Goal: Task Accomplishment & Management: Manage account settings

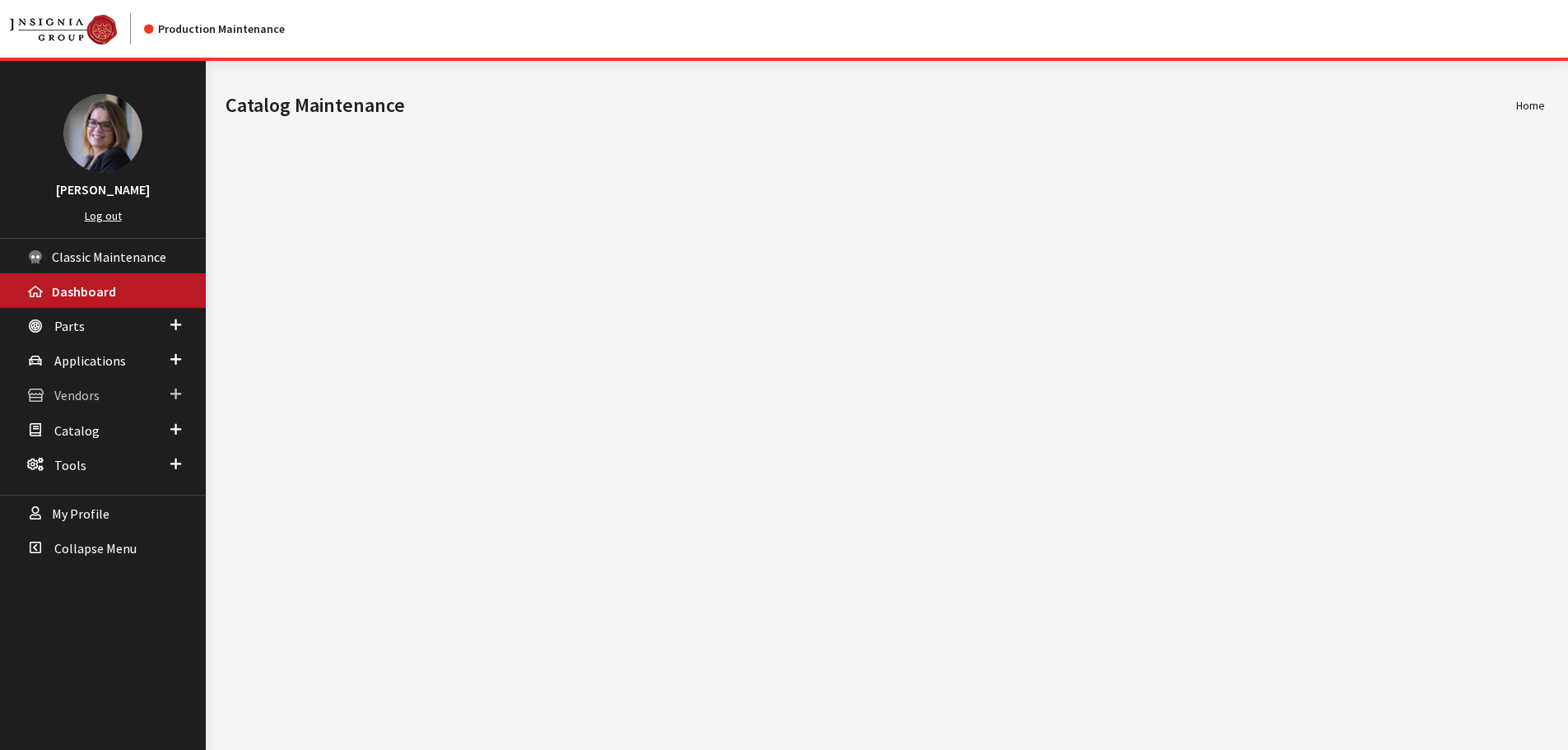
click at [171, 392] on span at bounding box center [175, 394] width 10 height 21
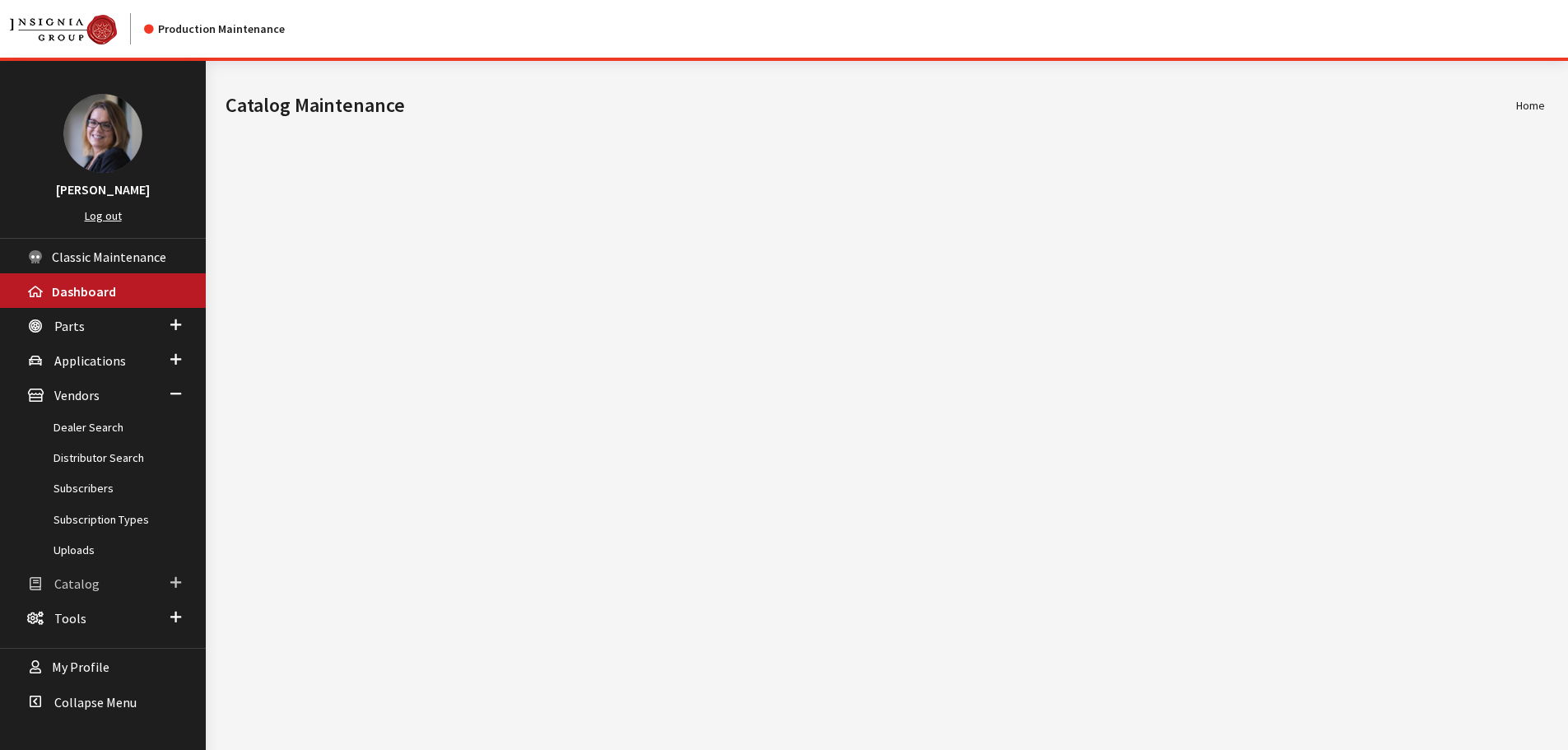
click at [78, 581] on span "Catalog" at bounding box center [77, 584] width 45 height 17
click at [175, 390] on span at bounding box center [175, 394] width 10 height 21
click at [178, 357] on span at bounding box center [175, 360] width 10 height 21
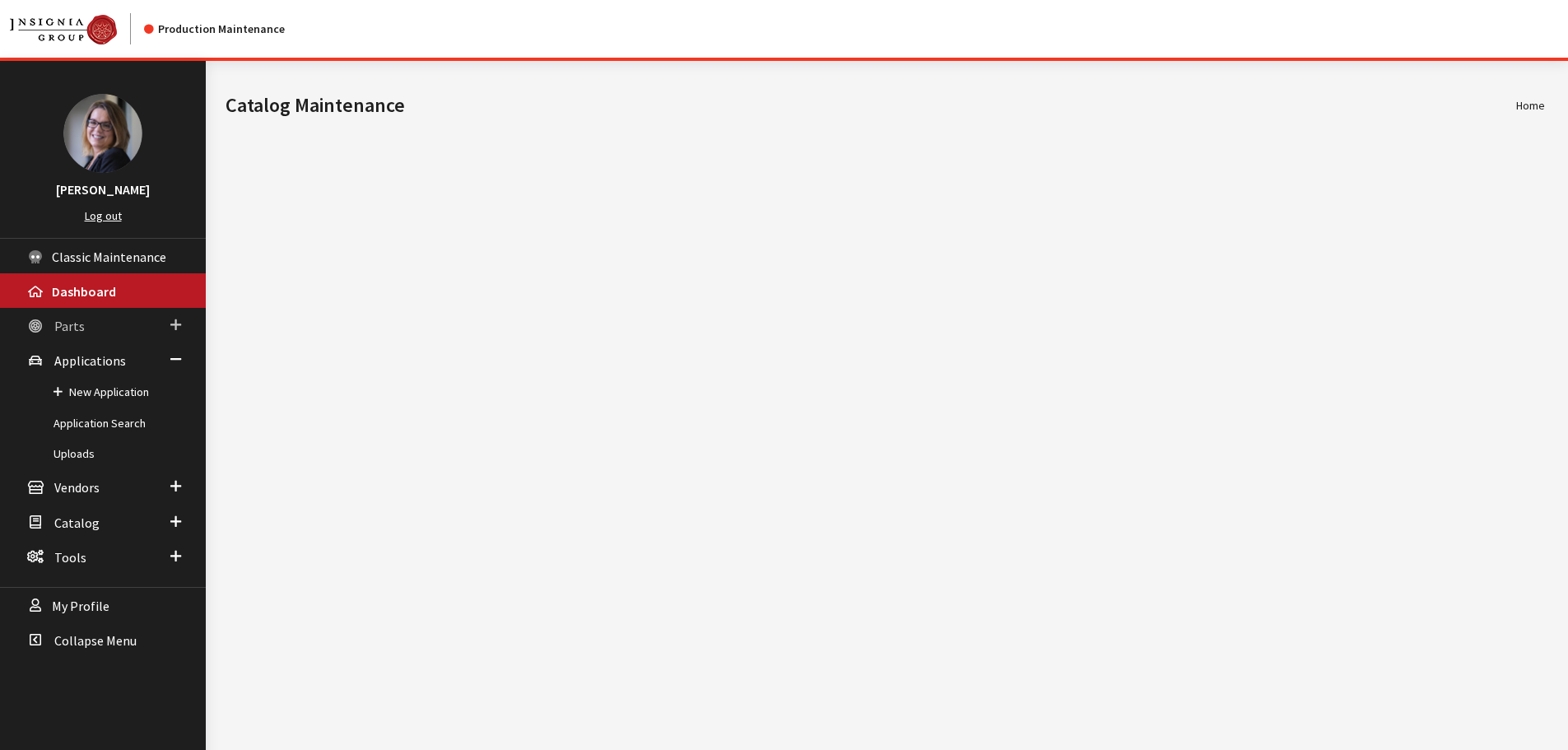
click at [179, 322] on span at bounding box center [175, 325] width 10 height 21
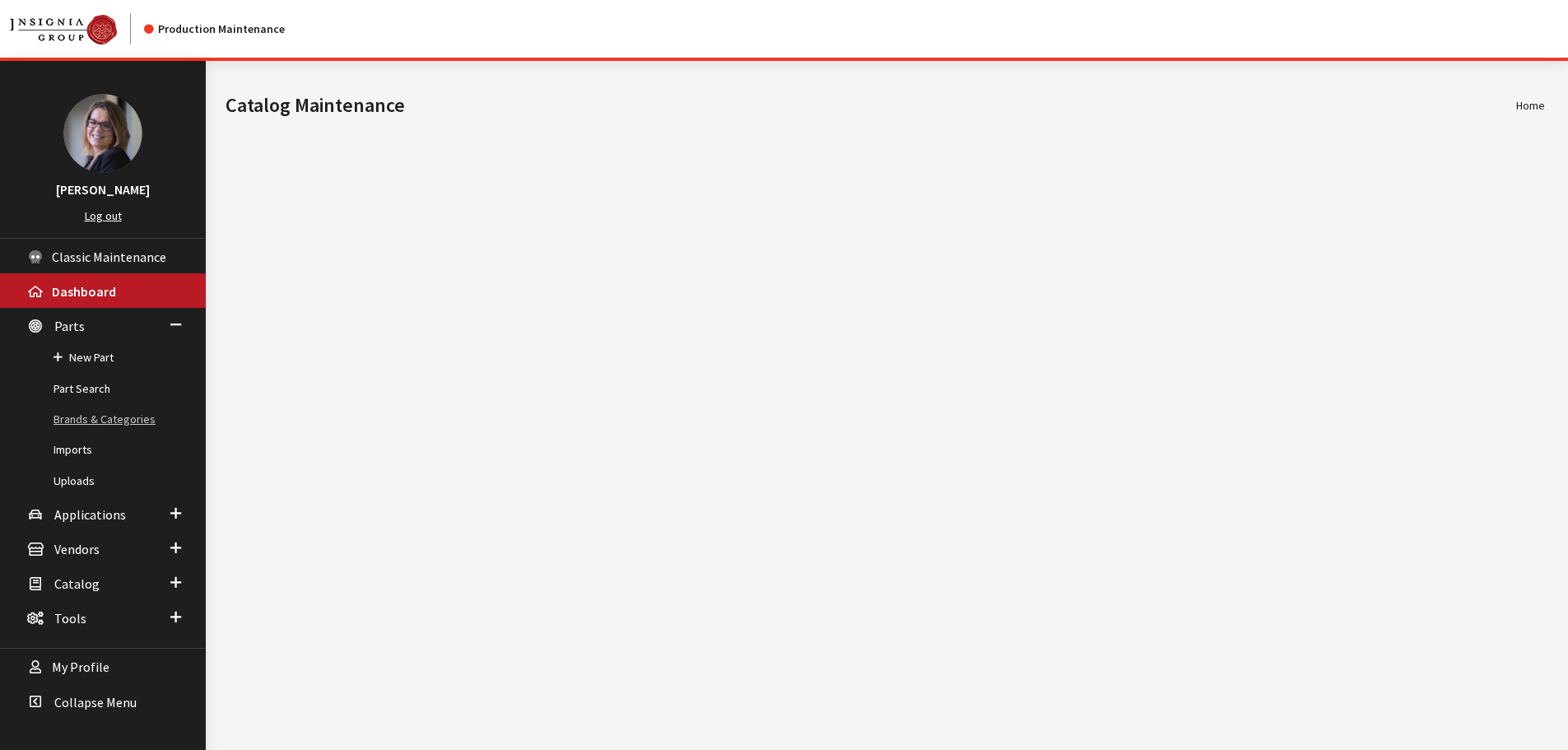
click at [121, 423] on link "Brands & Categories" at bounding box center [103, 419] width 205 height 31
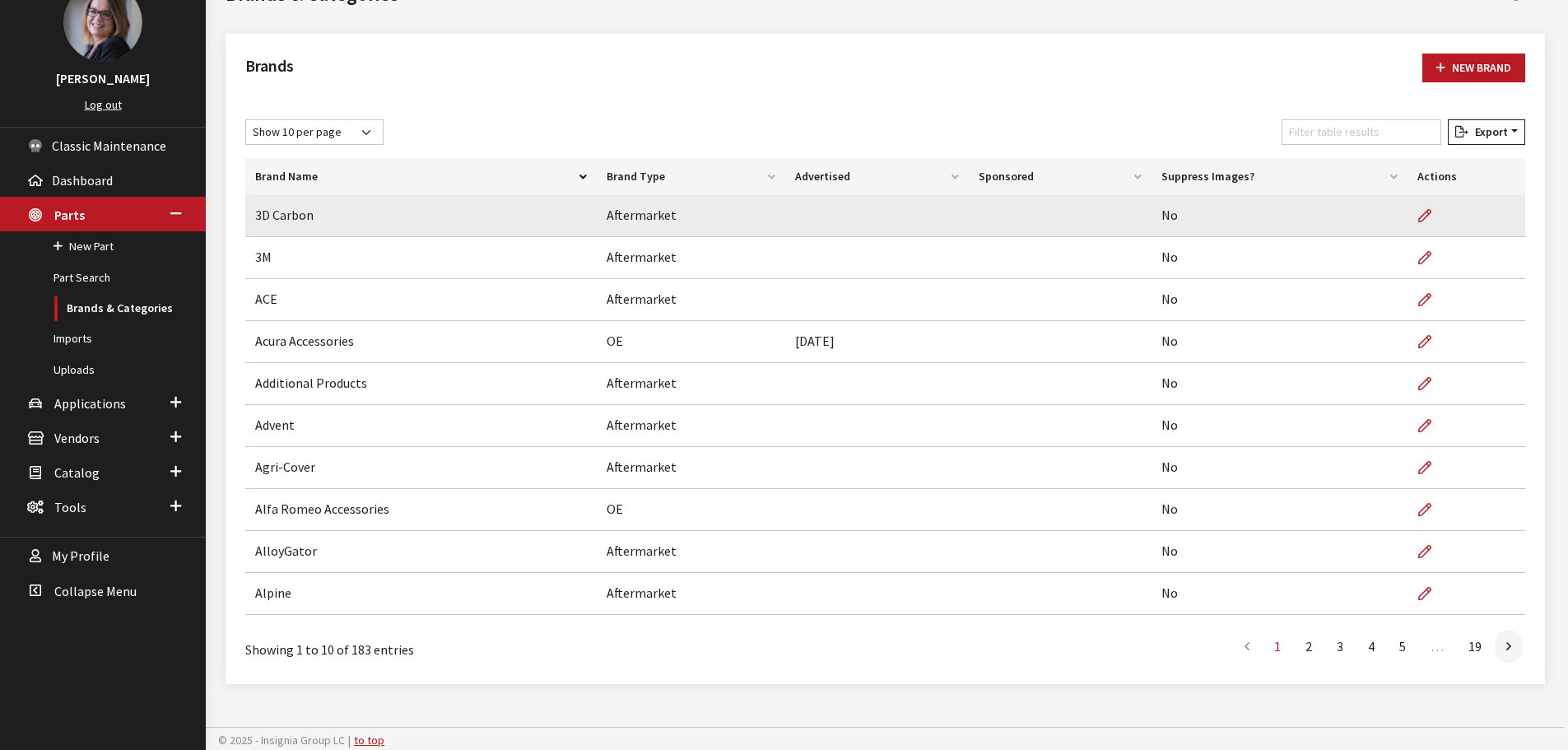
scroll to position [115, 0]
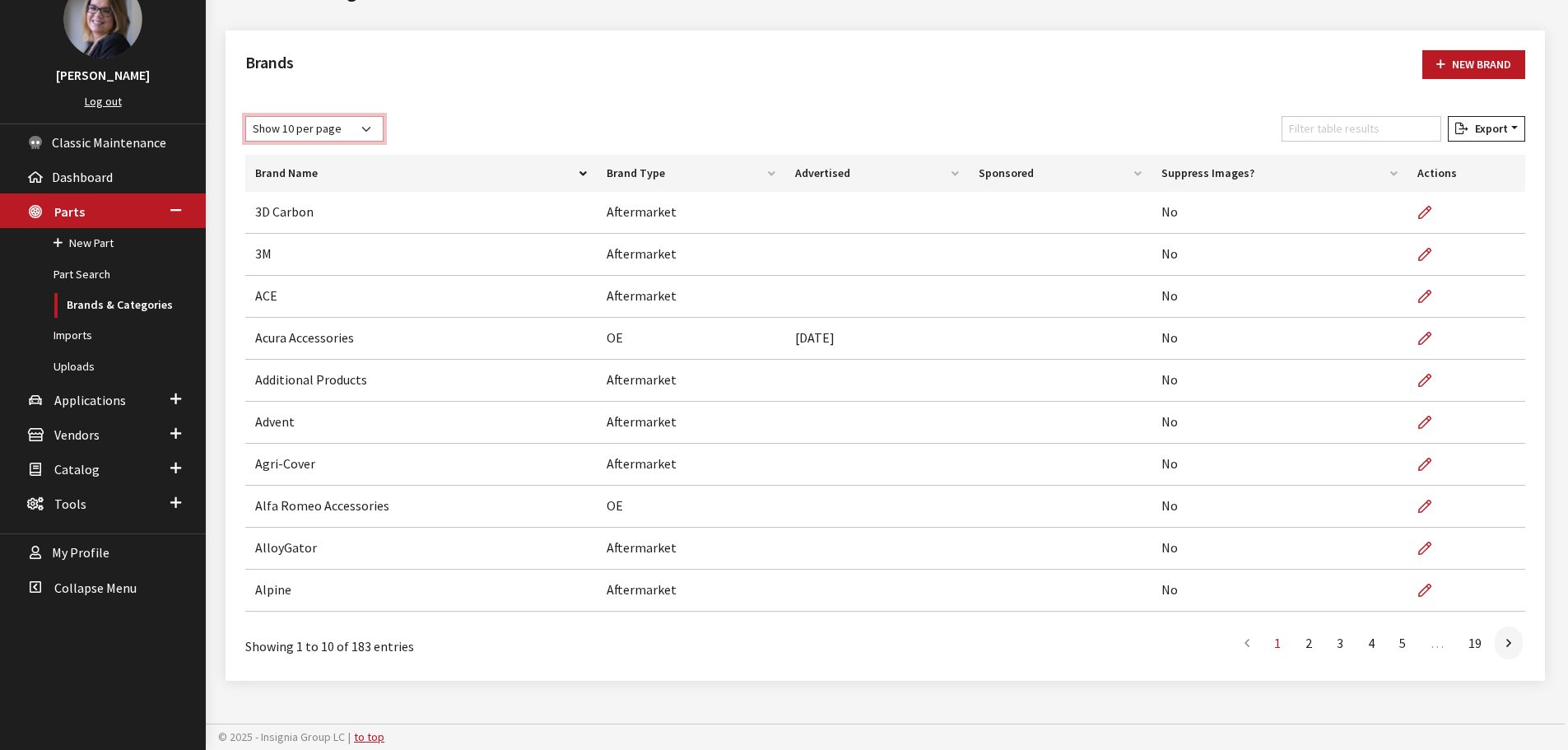
click at [367, 131] on select "Show 10 per page Show 25 per page Show 50 per page Show 100 per page Show 1000 …" at bounding box center [315, 128] width 138 height 25
select select "1000"
click at [246, 116] on select "Show 10 per page Show 25 per page Show 50 per page Show 100 per page Show 1000 …" at bounding box center [315, 128] width 138 height 25
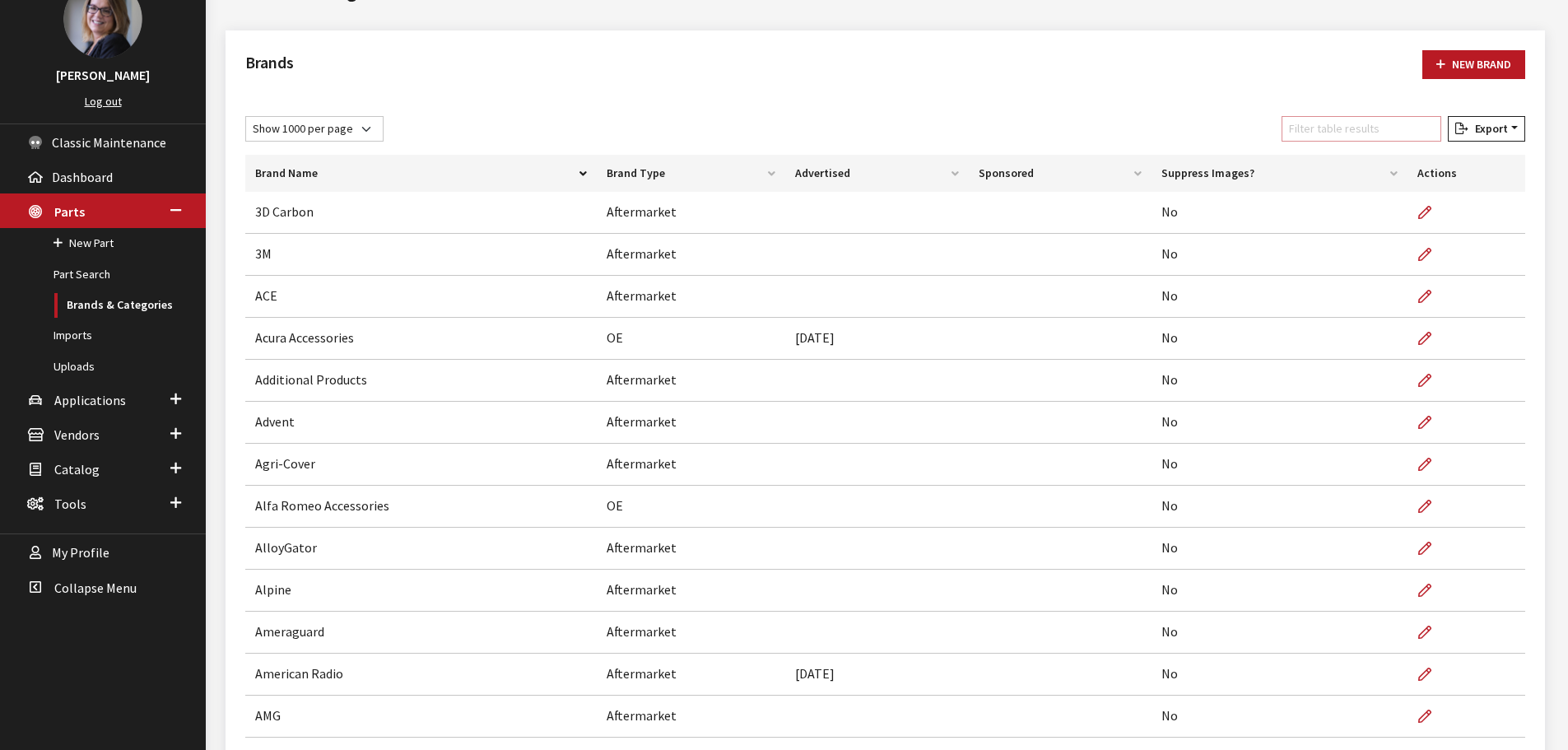
click at [1377, 130] on input "Filter table results" at bounding box center [1361, 128] width 160 height 25
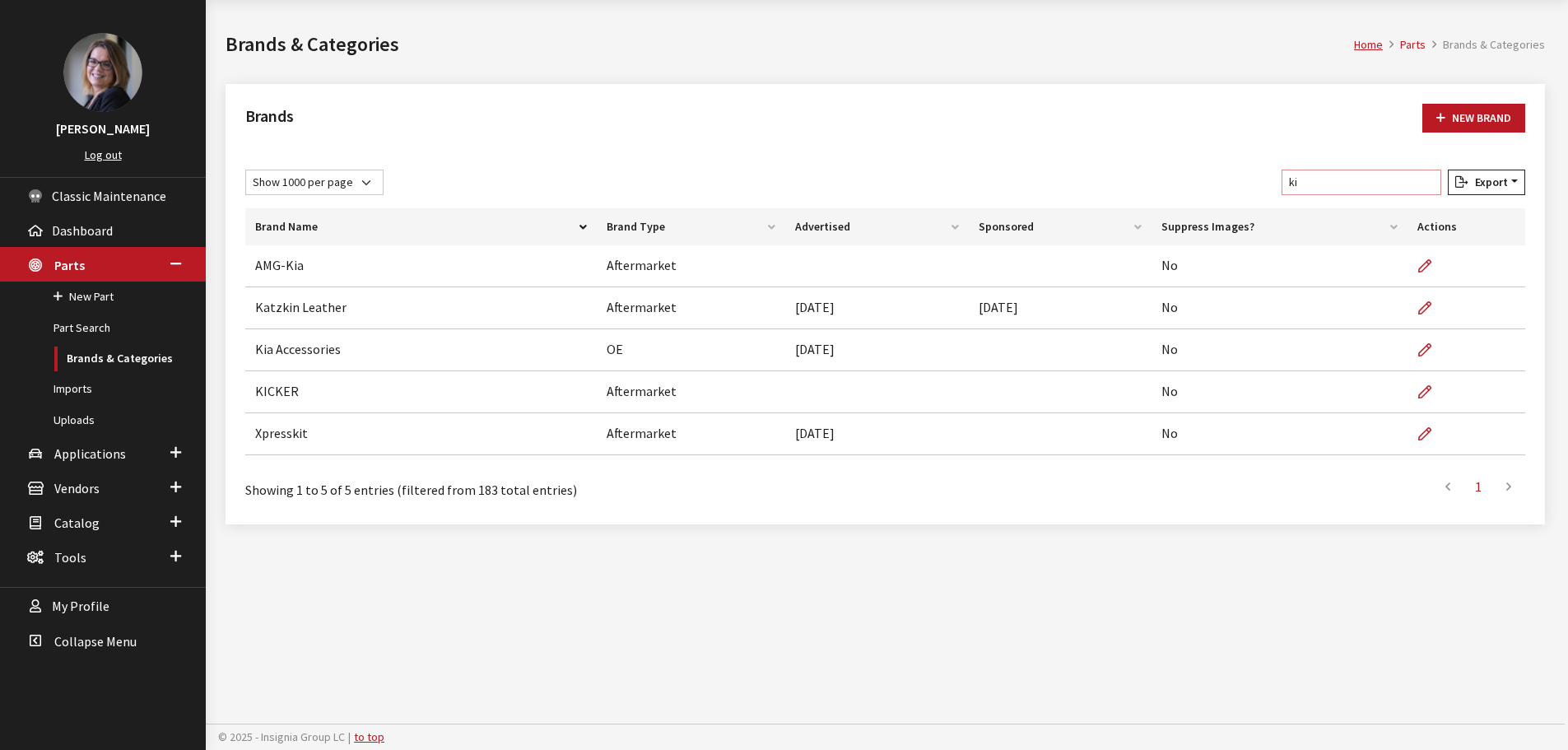
scroll to position [61, 0]
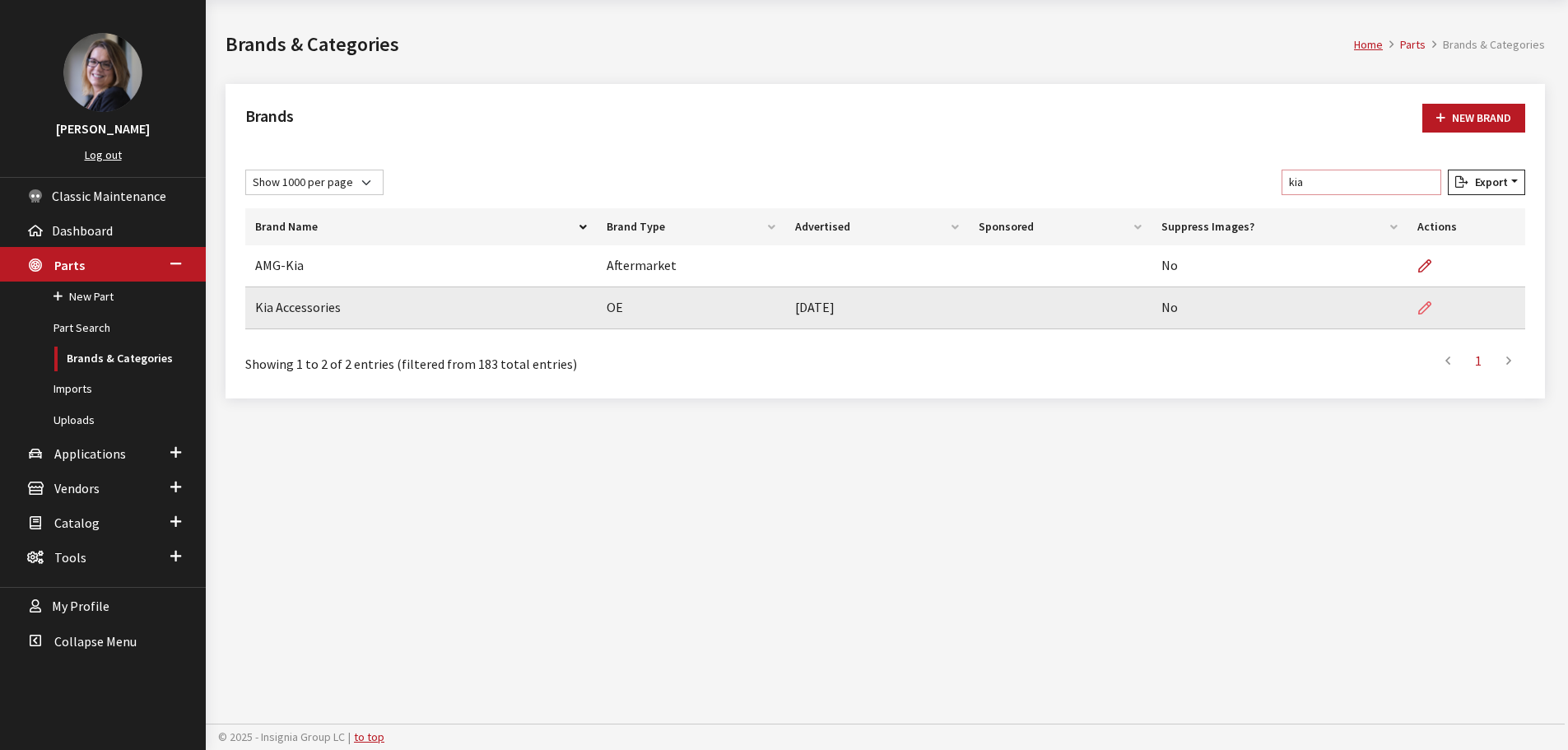
type input "kia"
click at [1420, 302] on icon at bounding box center [1425, 308] width 13 height 13
click at [1423, 309] on icon at bounding box center [1425, 308] width 13 height 13
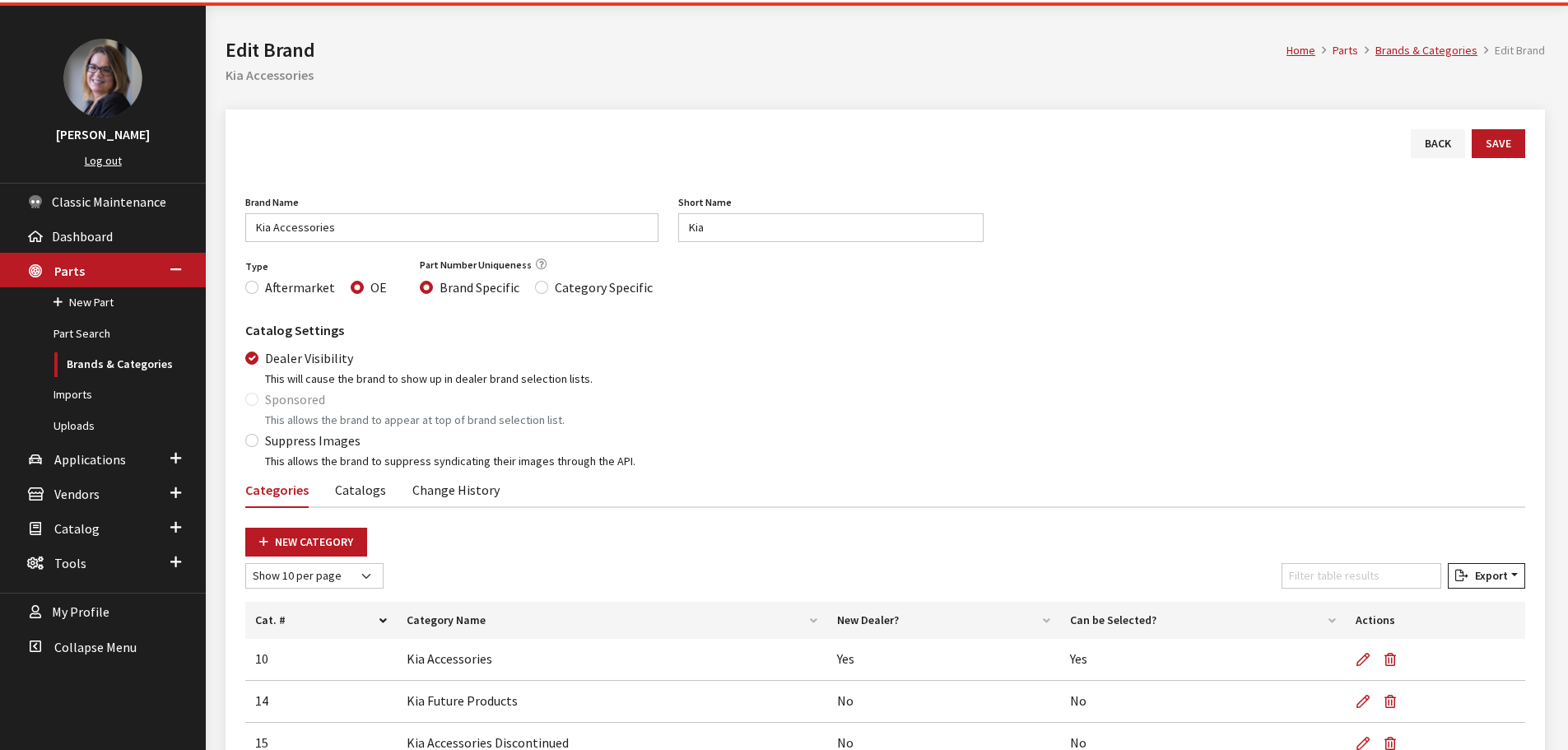
scroll to position [164, 0]
